Goal: Information Seeking & Learning: Learn about a topic

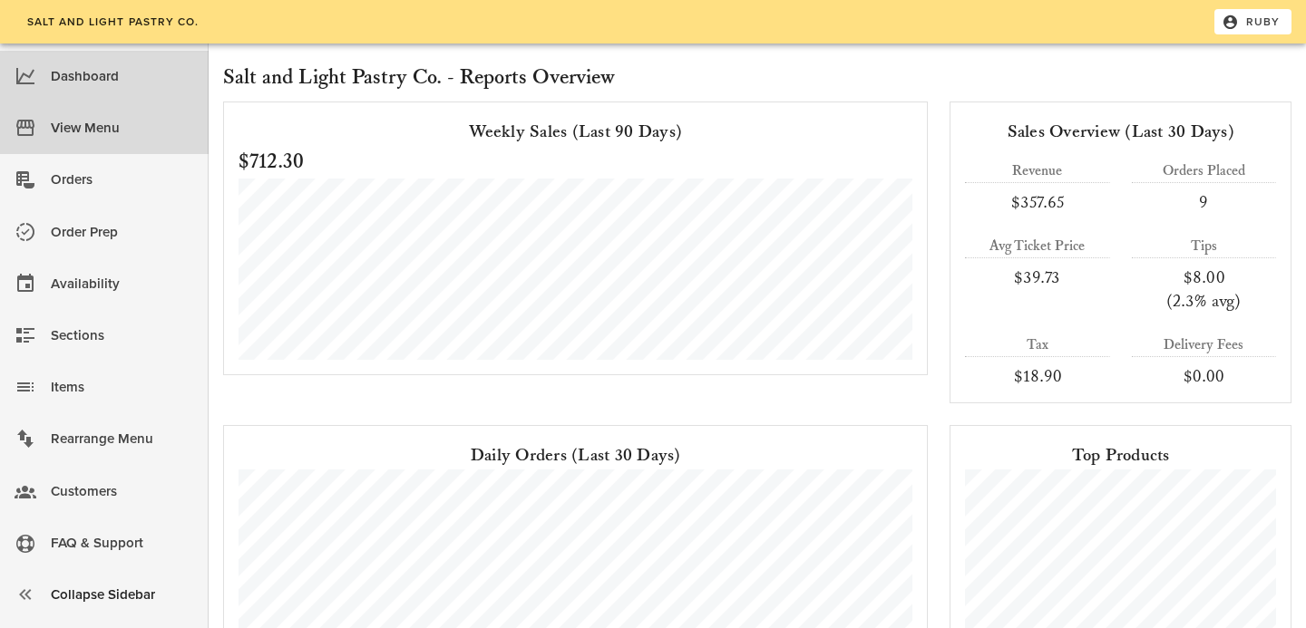
click at [91, 140] on div "View Menu" at bounding box center [122, 128] width 143 height 30
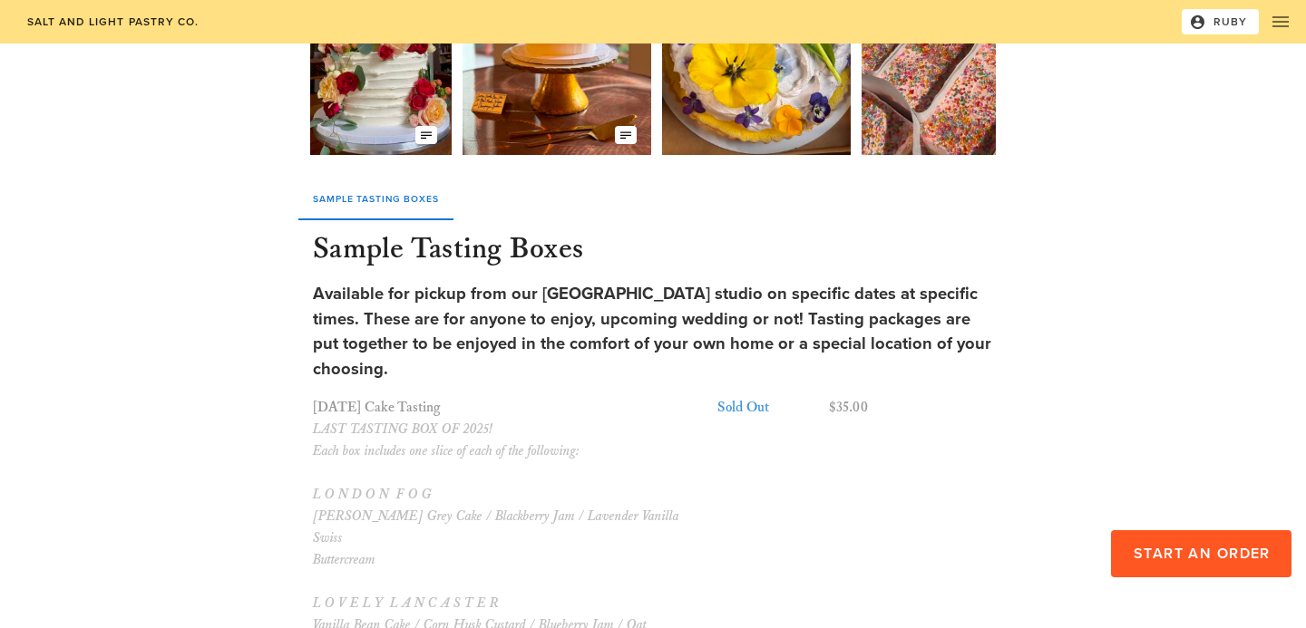
scroll to position [412, 0]
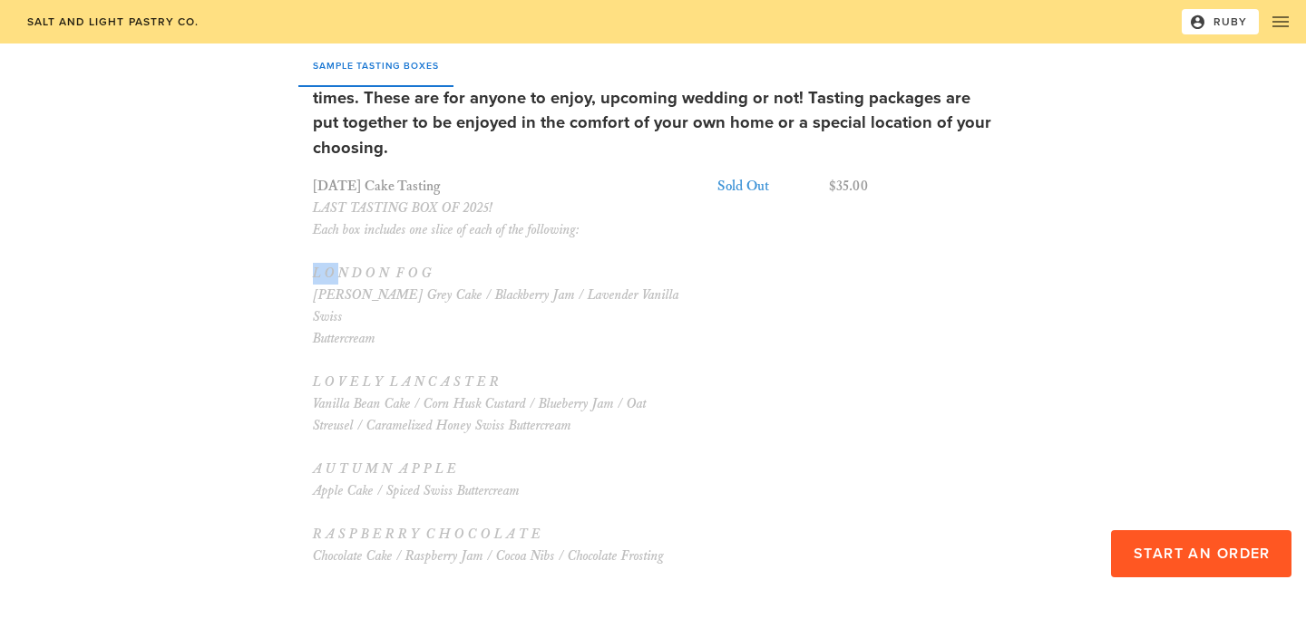
drag, startPoint x: 306, startPoint y: 271, endPoint x: 342, endPoint y: 271, distance: 36.3
click at [341, 271] on div "Sample Tasting Boxes Sample Tasting Boxes Available for pickup from our [GEOGRA…" at bounding box center [653, 281] width 702 height 673
click at [403, 308] on div "LAST TASTING BOX OF 2025! Each box includes one slice of each of the following:…" at bounding box center [510, 383] width 394 height 370
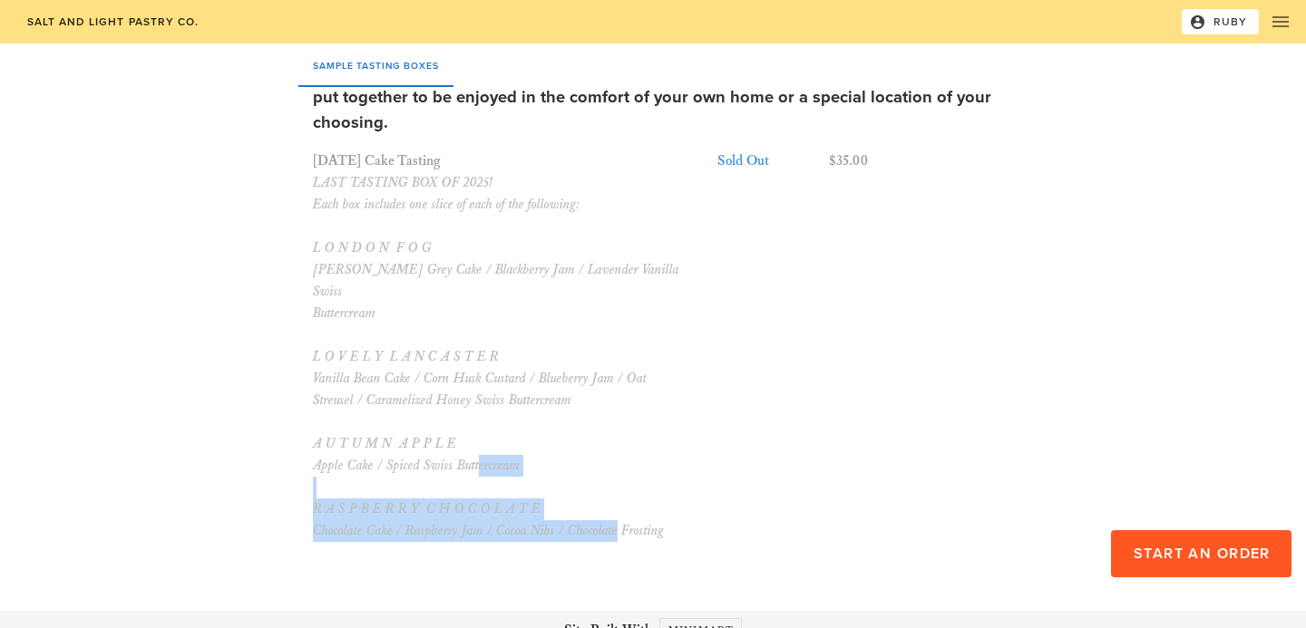
drag, startPoint x: 663, startPoint y: 508, endPoint x: 310, endPoint y: 482, distance: 353.6
click at [309, 482] on div "[DATE] Cake Tasting LAST TASTING BOX OF 2025! Each box includes one slice of ea…" at bounding box center [509, 346] width 401 height 399
click at [647, 479] on div "LAST TASTING BOX OF 2025! Each box includes one slice of each of the following:…" at bounding box center [510, 357] width 394 height 370
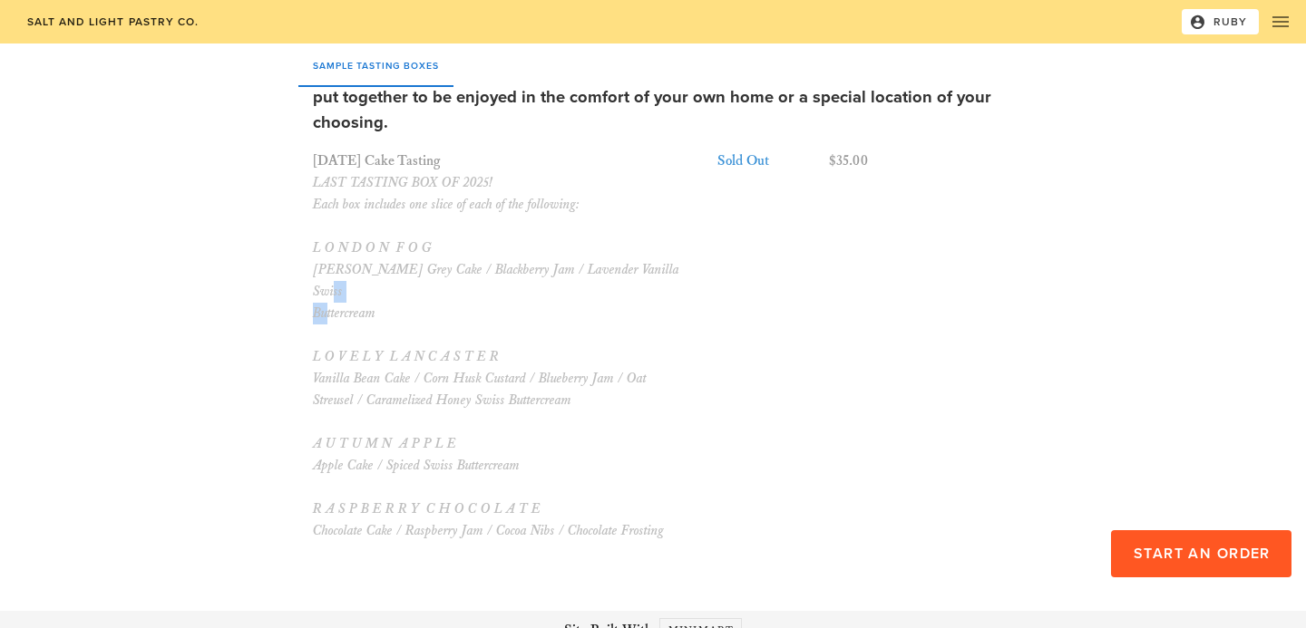
drag, startPoint x: 389, startPoint y: 296, endPoint x: 345, endPoint y: 290, distance: 44.8
click at [345, 290] on div "LAST TASTING BOX OF 2025! Each box includes one slice of each of the following:…" at bounding box center [510, 357] width 394 height 370
click at [344, 290] on div "LAST TASTING BOX OF 2025! Each box includes one slice of each of the following:…" at bounding box center [510, 357] width 394 height 370
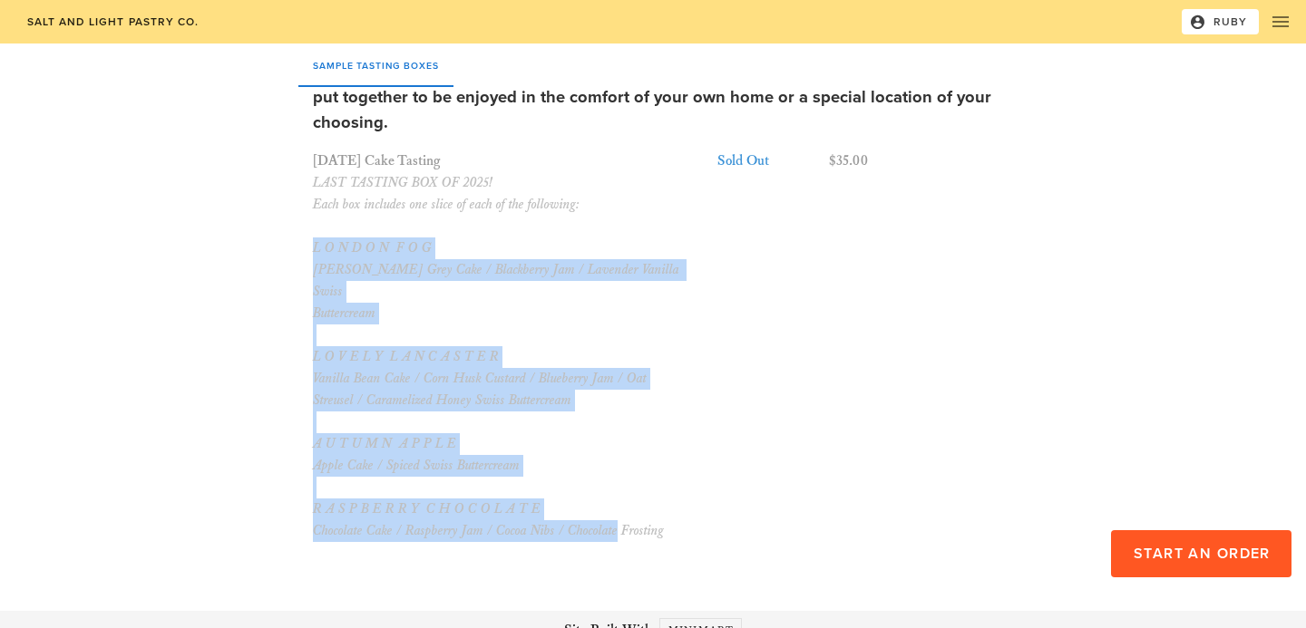
drag, startPoint x: 307, startPoint y: 246, endPoint x: 646, endPoint y: 530, distance: 441.5
click at [646, 530] on div "Sample Tasting Boxes Sample Tasting Boxes Available for pickup from our [GEOGRA…" at bounding box center [653, 255] width 702 height 673
copy div "L O N D O N F O G [PERSON_NAME] Grey Cake / Blackberry Jam / Lavender Vanilla S…"
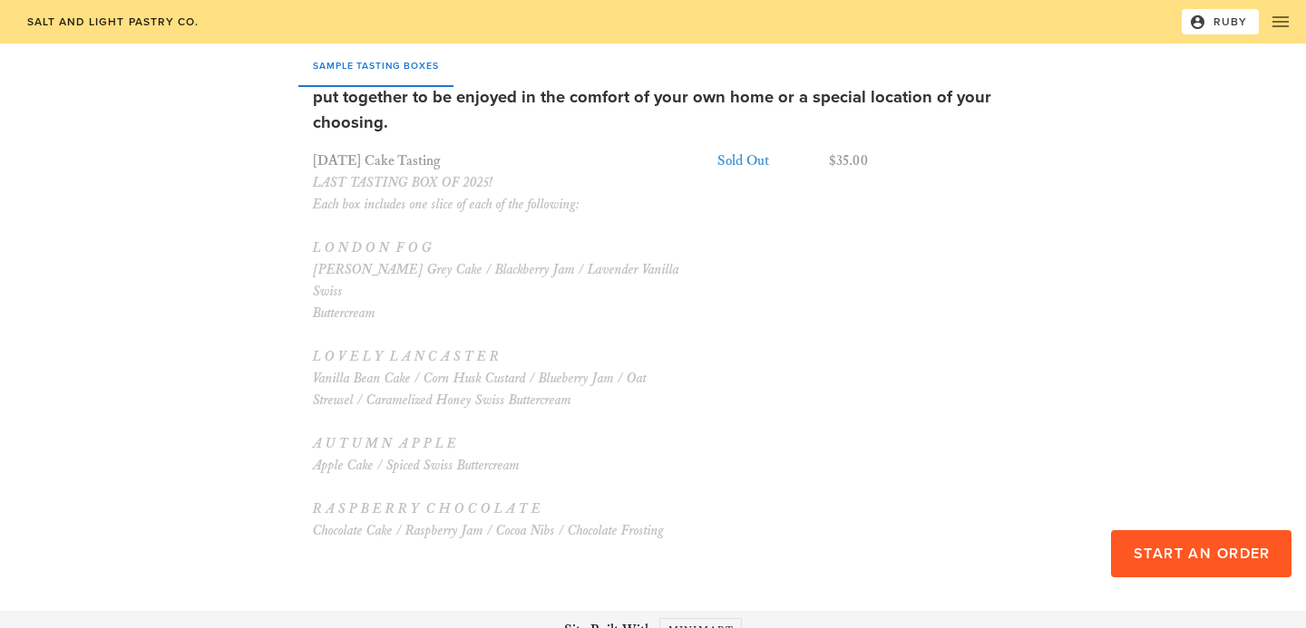
click at [756, 367] on div "Sold Out" at bounding box center [767, 346] width 114 height 399
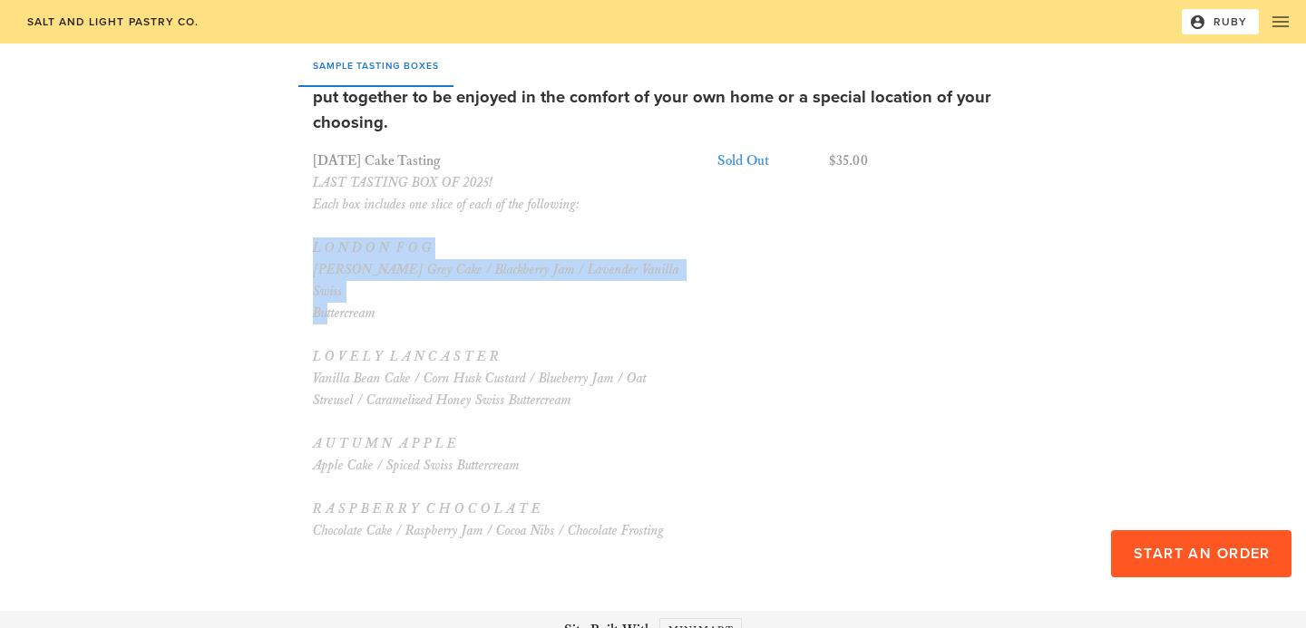
drag, startPoint x: 398, startPoint y: 298, endPoint x: 292, endPoint y: 242, distance: 120.1
click at [292, 242] on div "Sample Tasting Boxes Sample Tasting Boxes Available for pickup from our [GEOGRA…" at bounding box center [653, 255] width 1053 height 673
copy div "L O N D O N F O G [PERSON_NAME] Grey Cake / Blackberry Jam / Lavender Vanilla S…"
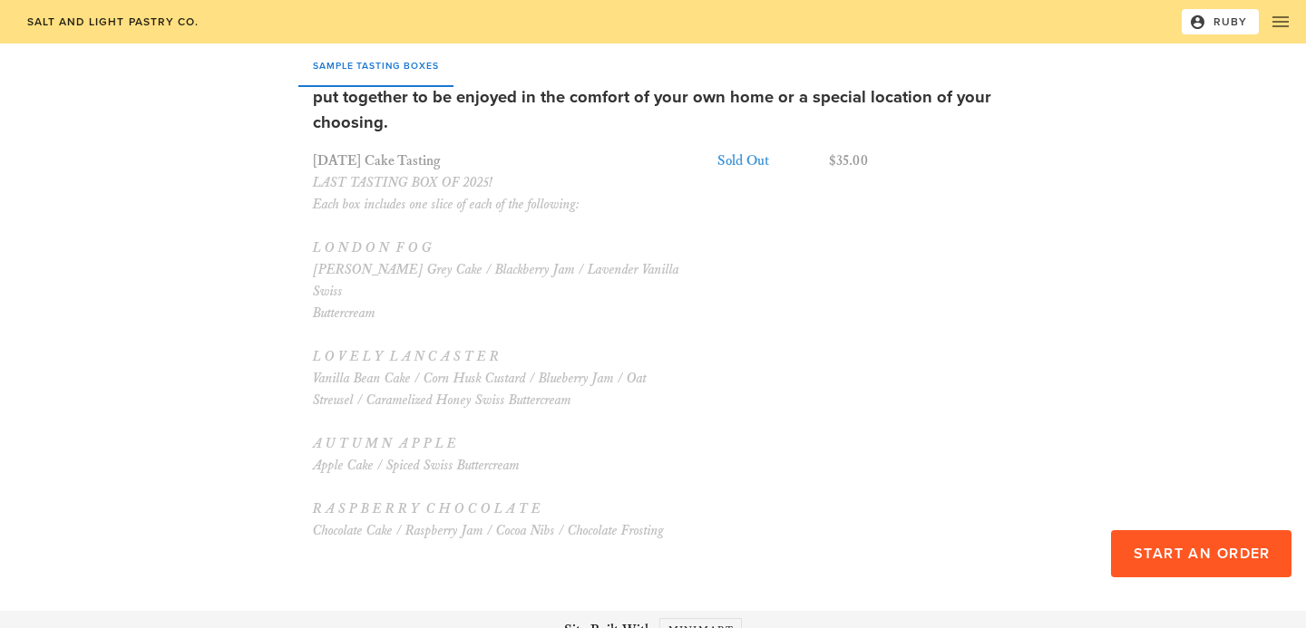
click at [664, 384] on div "LAST TASTING BOX OF 2025! Each box includes one slice of each of the following:…" at bounding box center [510, 357] width 394 height 370
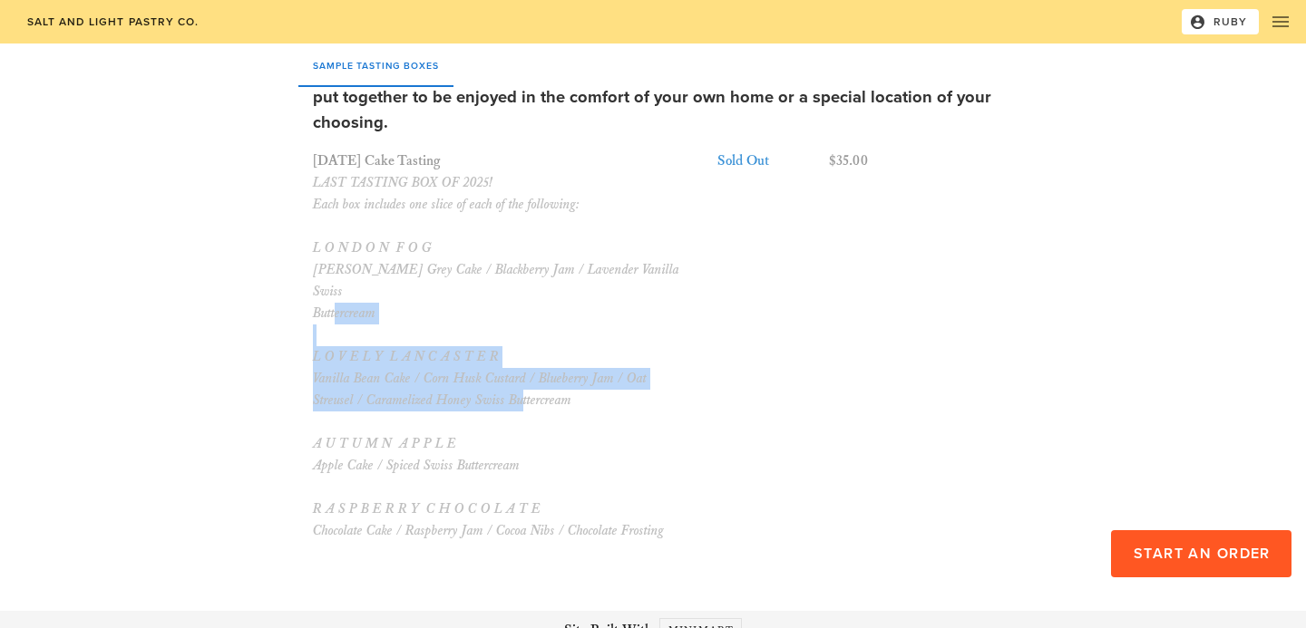
drag, startPoint x: 584, startPoint y: 381, endPoint x: 301, endPoint y: 335, distance: 286.7
click at [302, 335] on div "Sample Tasting Boxes Sample Tasting Boxes Available for pickup from our [GEOGRA…" at bounding box center [653, 255] width 702 height 673
copy div "L O V E L Y L A N C A S T E R Vanilla Bean Cake / Corn Husk Custard / Blueberry…"
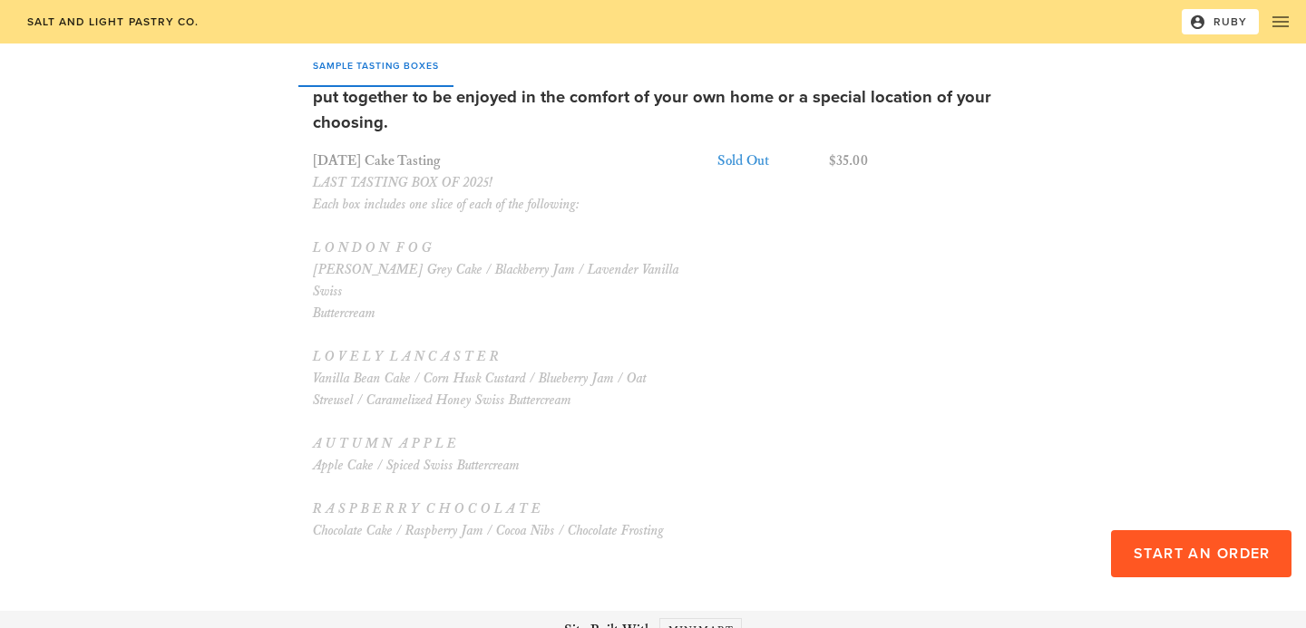
click at [579, 357] on div "LAST TASTING BOX OF 2025! Each box includes one slice of each of the following:…" at bounding box center [510, 357] width 394 height 370
drag, startPoint x: 537, startPoint y: 447, endPoint x: 309, endPoint y: 432, distance: 228.1
click at [308, 431] on div "Sample Tasting Boxes Sample Tasting Boxes Available for pickup from our [GEOGRA…" at bounding box center [653, 255] width 702 height 673
copy div "A U T U M N A P P L E Apple Cake / Spiced Swiss Buttercream"
click at [539, 322] on div "LAST TASTING BOX OF 2025! Each box includes one slice of each of the following:…" at bounding box center [510, 357] width 394 height 370
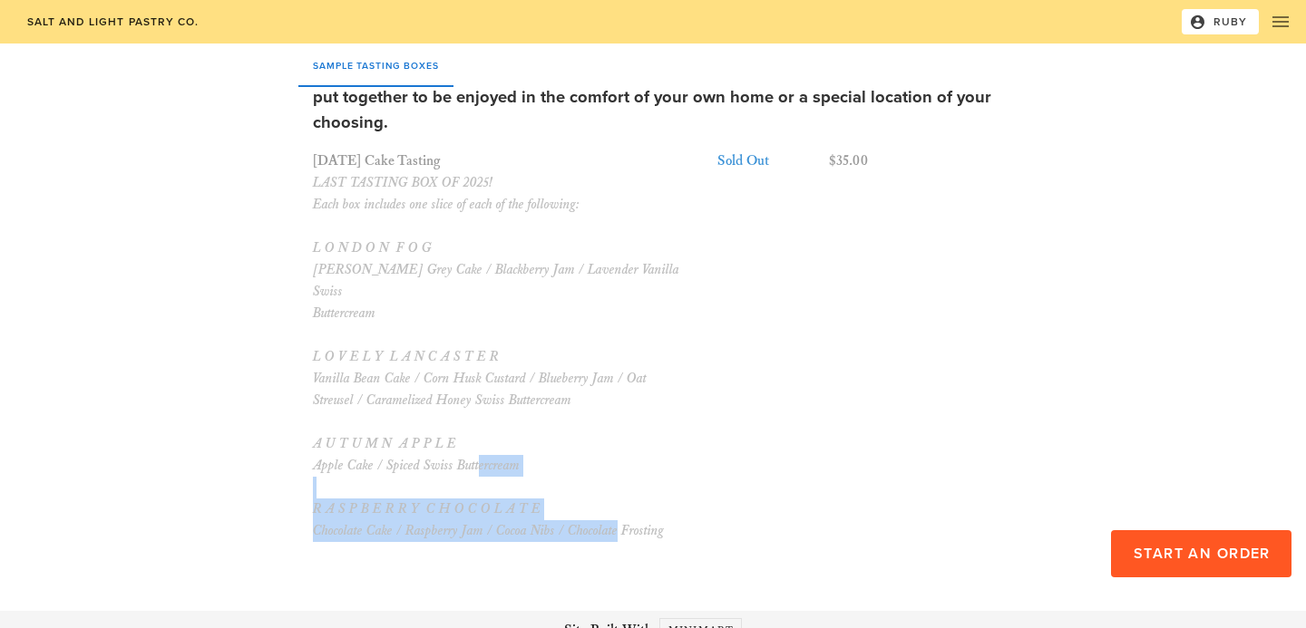
drag, startPoint x: 666, startPoint y: 508, endPoint x: 316, endPoint y: 478, distance: 351.3
click at [316, 478] on div "LAST TASTING BOX OF 2025! Each box includes one slice of each of the following:…" at bounding box center [510, 357] width 394 height 370
copy div "R A S P B E R R Y C H O C O L A T E Chocolate Cake / Raspberry Jam / Cocoa Nibs…"
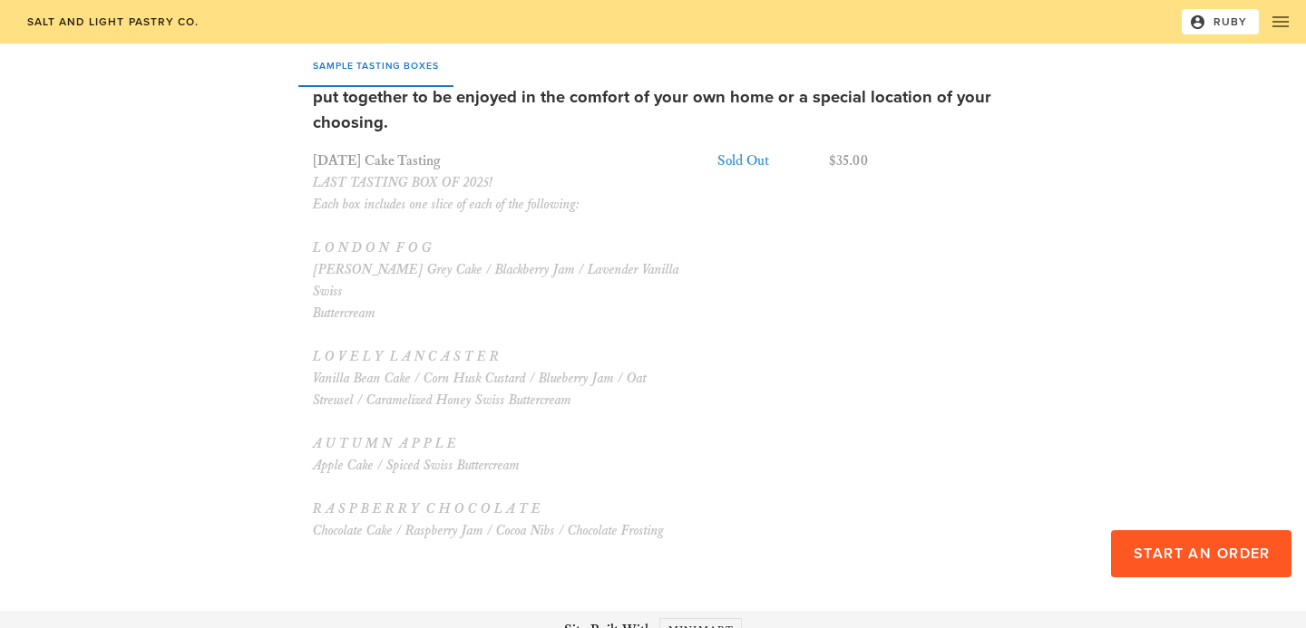
click at [1103, 305] on div "Sample Tasting Boxes Sample Tasting Boxes Available for pickup from our [GEOGRA…" at bounding box center [653, 255] width 1053 height 673
